Goal: Task Accomplishment & Management: Manage account settings

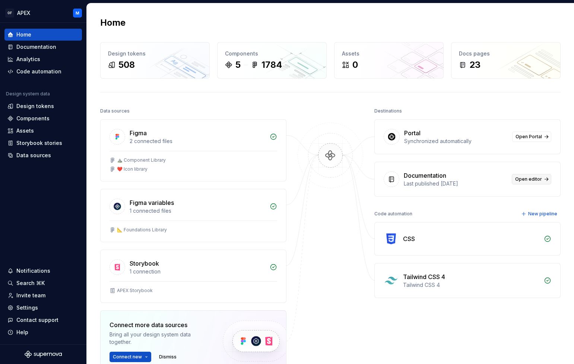
click at [526, 180] on span "Open editor" at bounding box center [528, 179] width 27 height 6
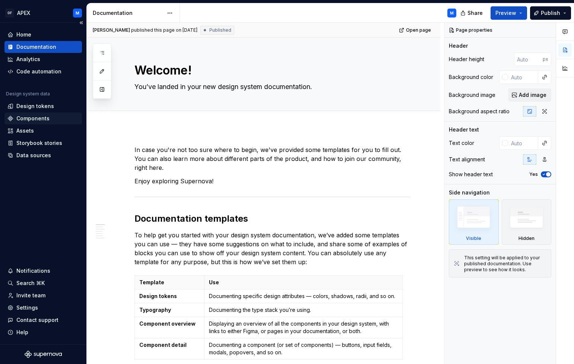
click at [33, 118] on div "Components" at bounding box center [32, 118] width 33 height 7
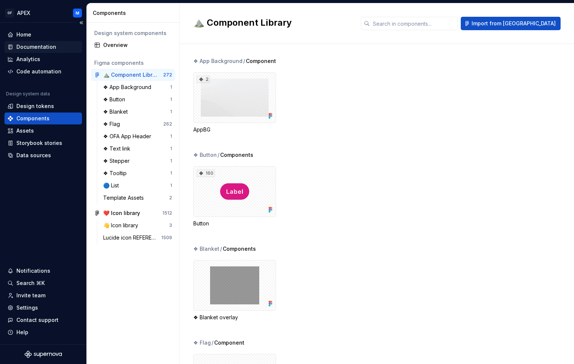
click at [35, 44] on div "Documentation" at bounding box center [36, 46] width 40 height 7
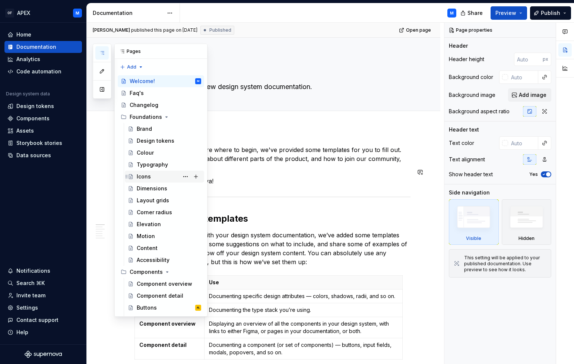
scroll to position [82, 0]
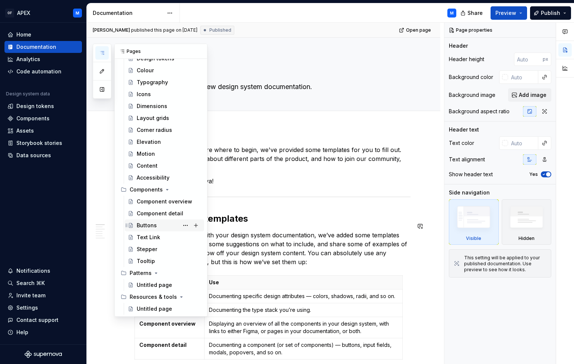
click at [150, 225] on div "Buttons" at bounding box center [147, 225] width 20 height 7
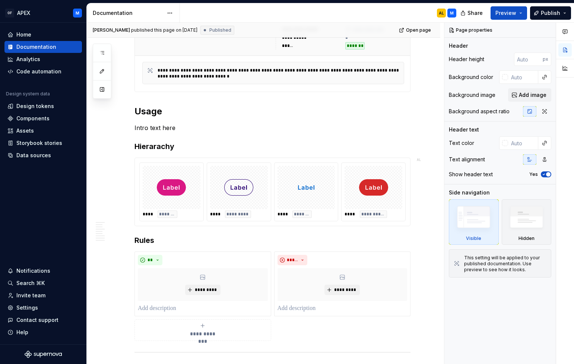
scroll to position [175, 0]
click at [80, 23] on button "Collapse sidebar" at bounding box center [81, 23] width 10 height 10
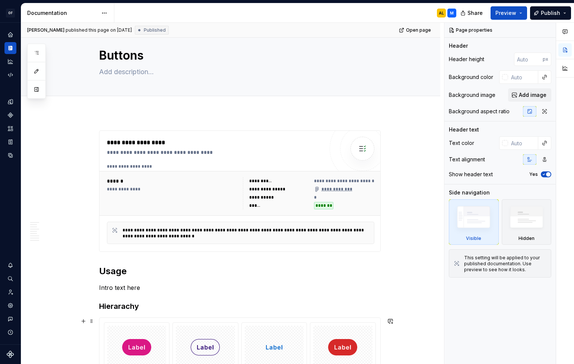
scroll to position [0, 0]
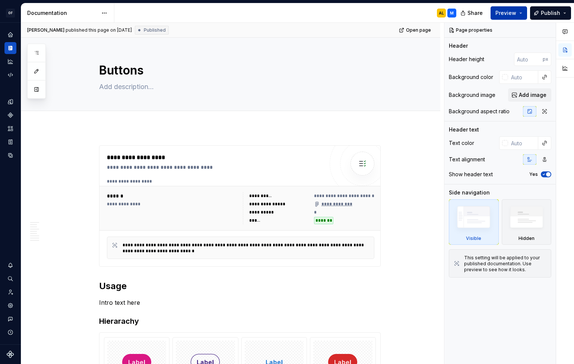
click at [521, 15] on button "Preview" at bounding box center [509, 12] width 37 height 13
click at [299, 53] on div "Edit header" at bounding box center [227, 50] width 413 height 13
click at [10, 34] on icon "Home" at bounding box center [10, 34] width 5 height 5
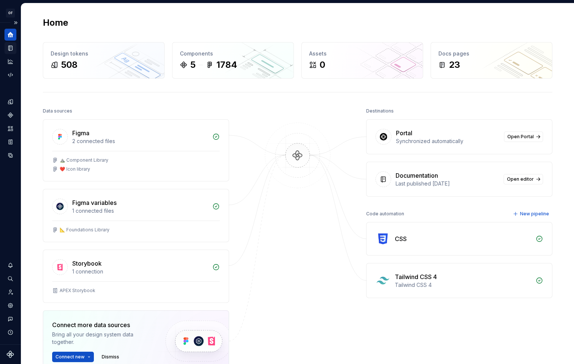
click at [10, 47] on icon "Documentation" at bounding box center [11, 48] width 3 height 4
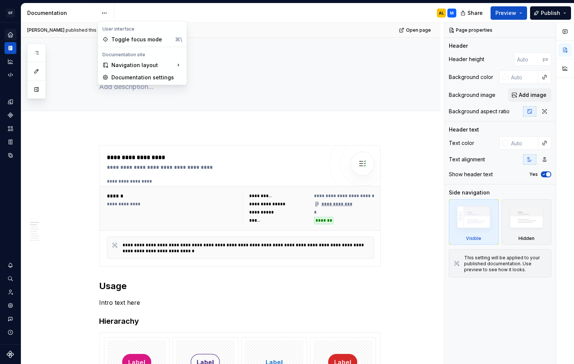
click at [105, 12] on html "OF APEX M Design system data Documentation AL M Share Preview Publish Pages Add…" at bounding box center [287, 182] width 574 height 364
click at [146, 77] on div "Documentation settings" at bounding box center [146, 77] width 71 height 7
type textarea "*"
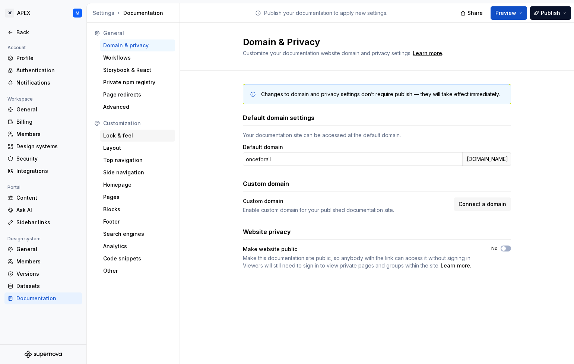
click at [126, 135] on div "Look & feel" at bounding box center [137, 135] width 69 height 7
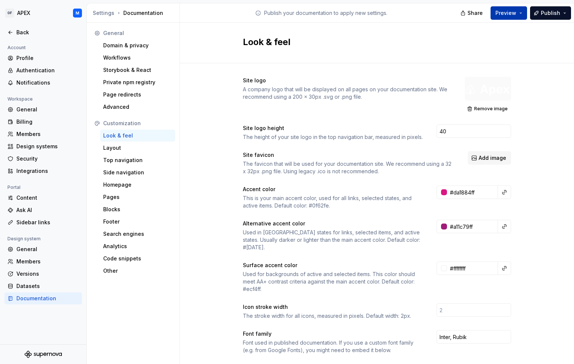
click at [521, 13] on button "Preview" at bounding box center [509, 12] width 37 height 13
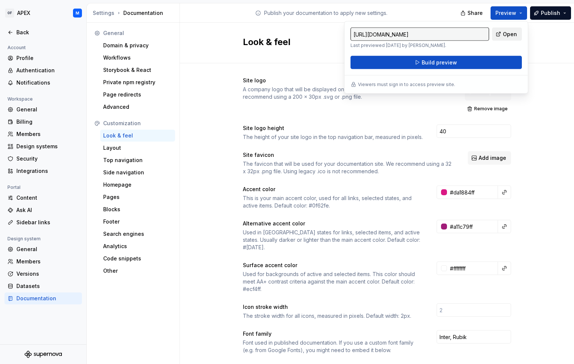
click at [510, 33] on span "Open" at bounding box center [510, 34] width 14 height 7
click at [123, 148] on div "Layout" at bounding box center [137, 147] width 69 height 7
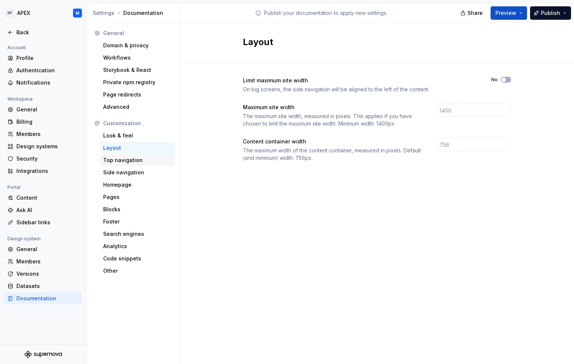
click at [135, 159] on div "Top navigation" at bounding box center [137, 159] width 69 height 7
